Goal: Task Accomplishment & Management: Use online tool/utility

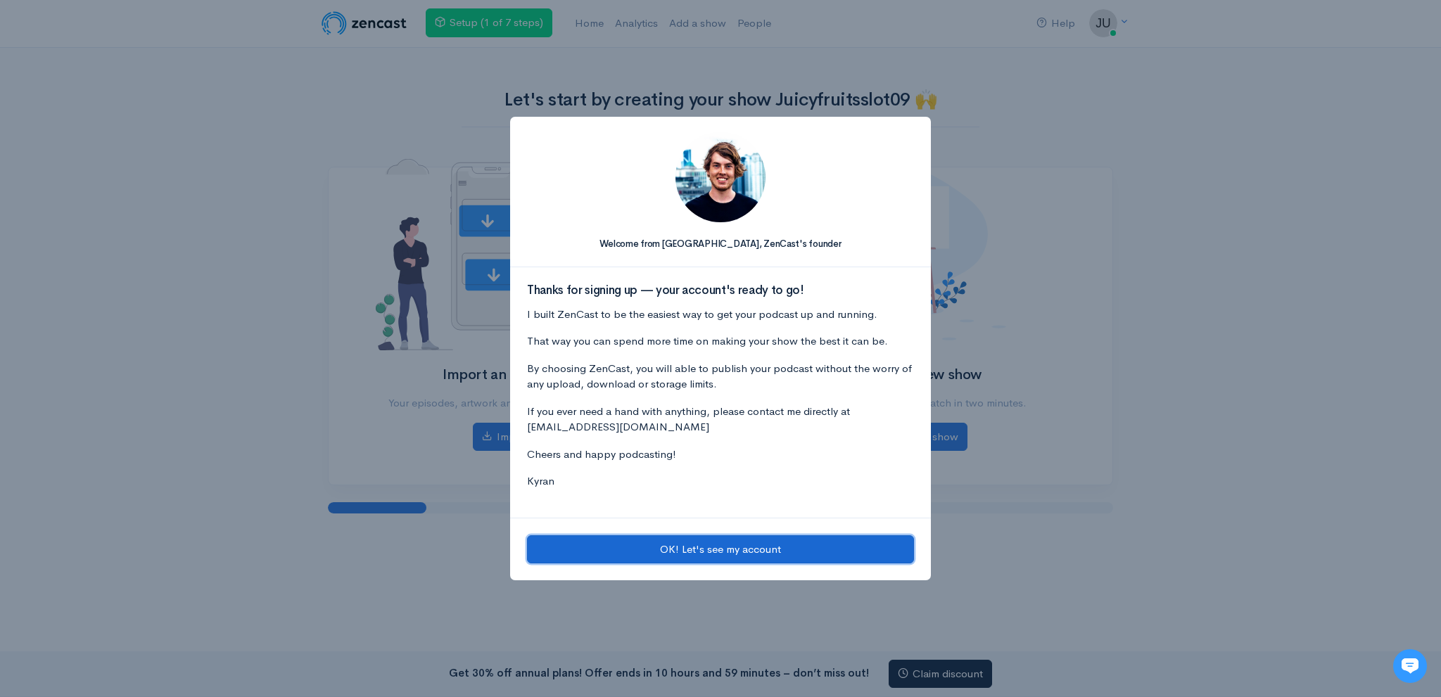
click at [747, 544] on button "OK! Let's see my account" at bounding box center [720, 550] width 387 height 29
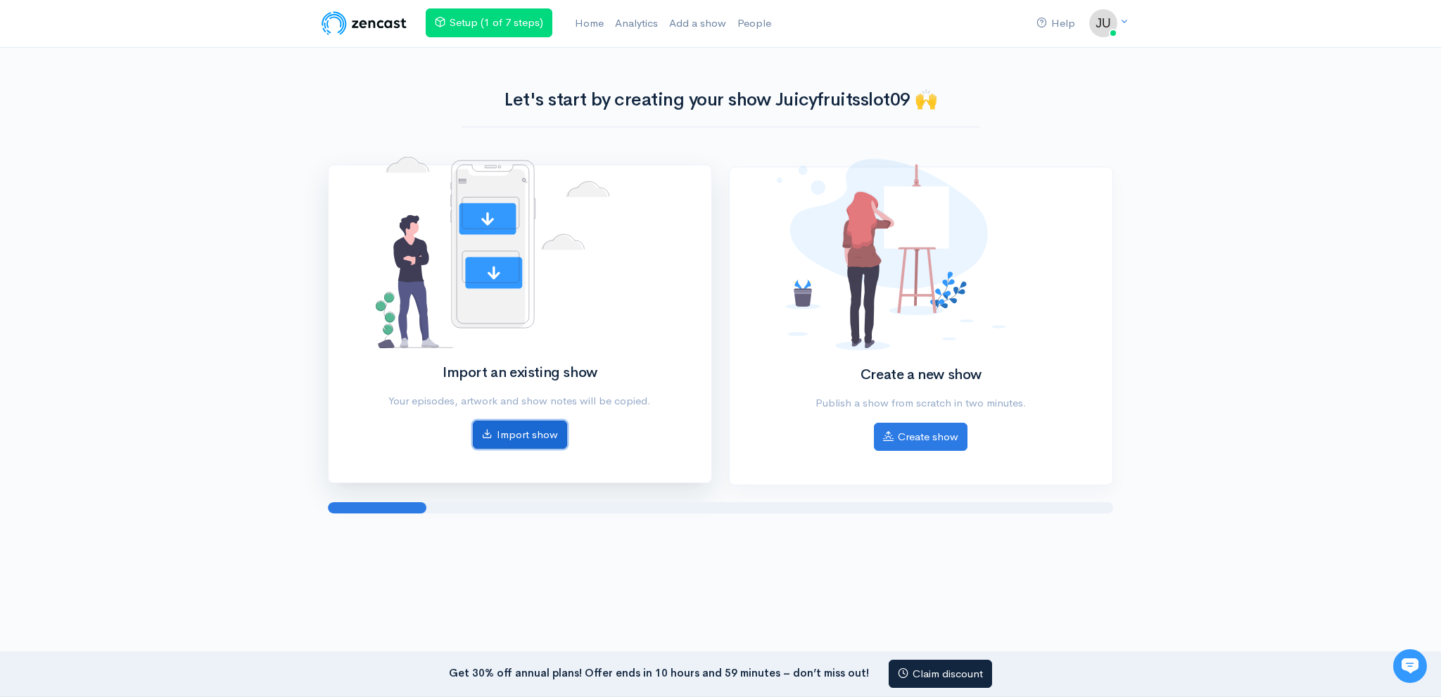
click at [552, 435] on link "Import show" at bounding box center [520, 435] width 94 height 29
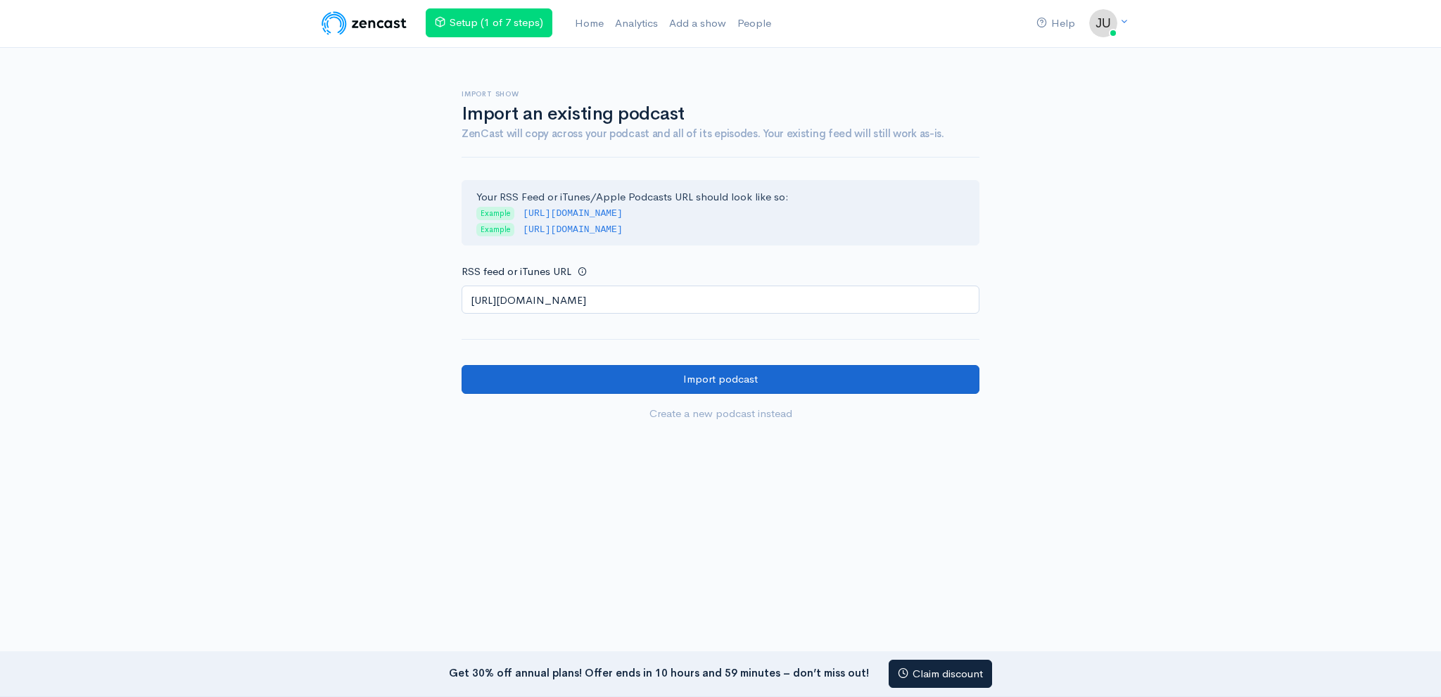
type input "https://anchor.fm/s/108b2ed60/podcast/rss"
click at [600, 375] on input "Import podcast" at bounding box center [721, 379] width 518 height 29
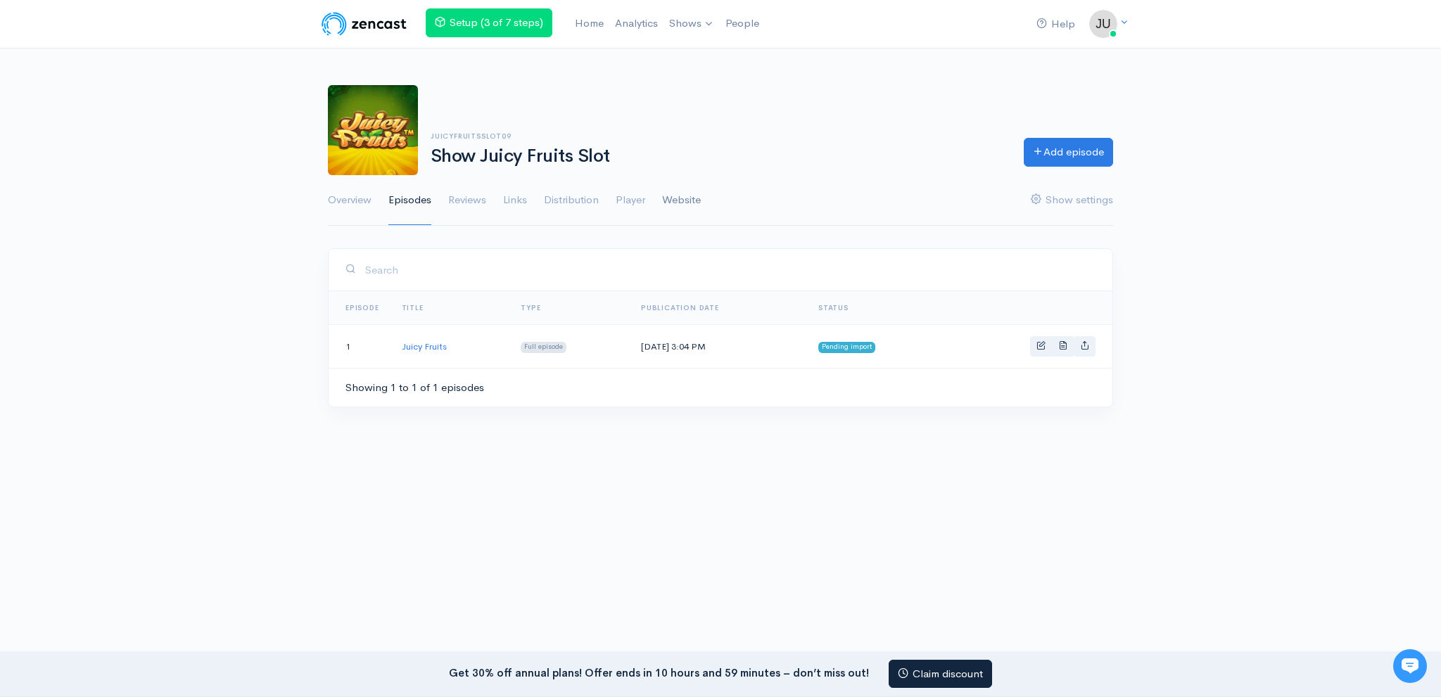
click at [690, 201] on link "Website" at bounding box center [681, 200] width 39 height 51
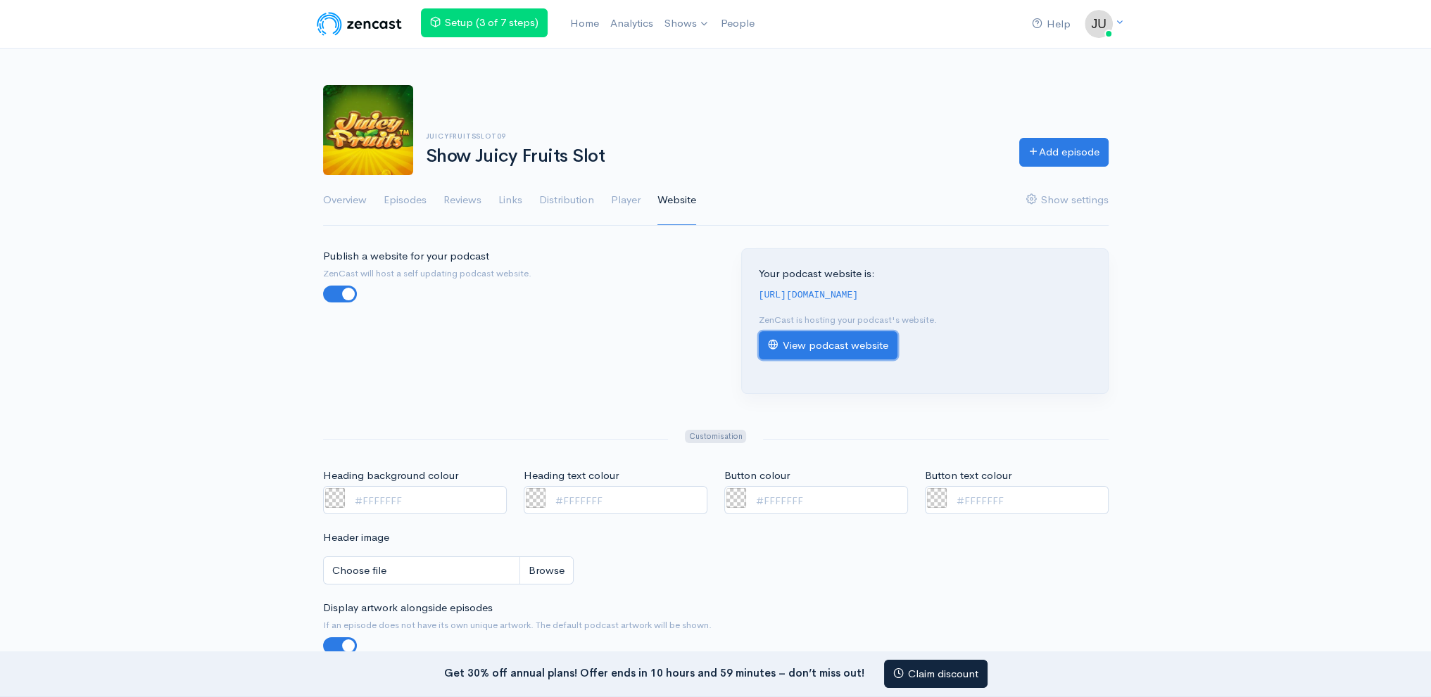
click at [836, 348] on link "View podcast website" at bounding box center [828, 345] width 139 height 29
